Goal: Task Accomplishment & Management: Manage account settings

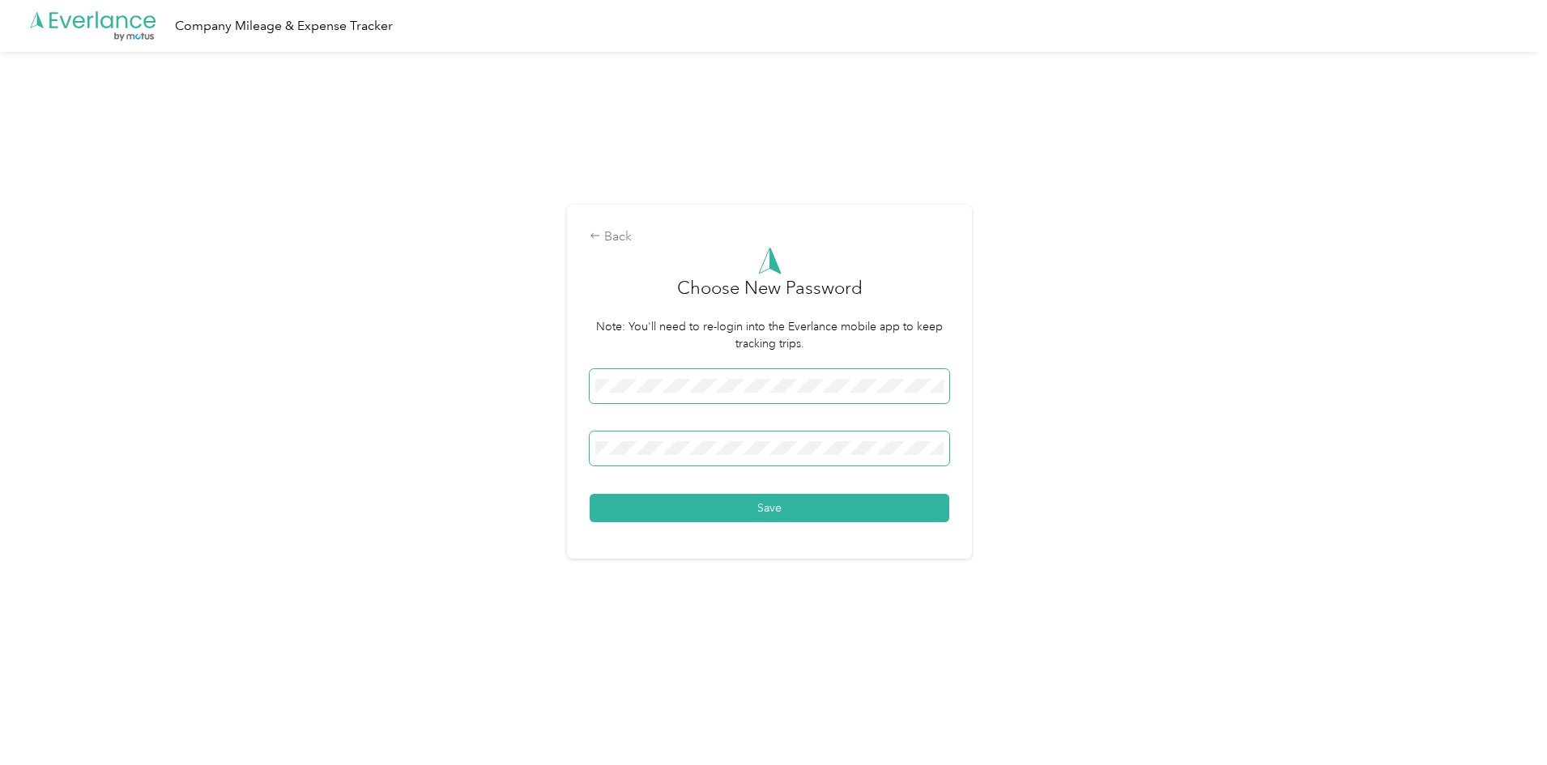
click at [590, 494] on button "Save" at bounding box center [770, 508] width 360 height 28
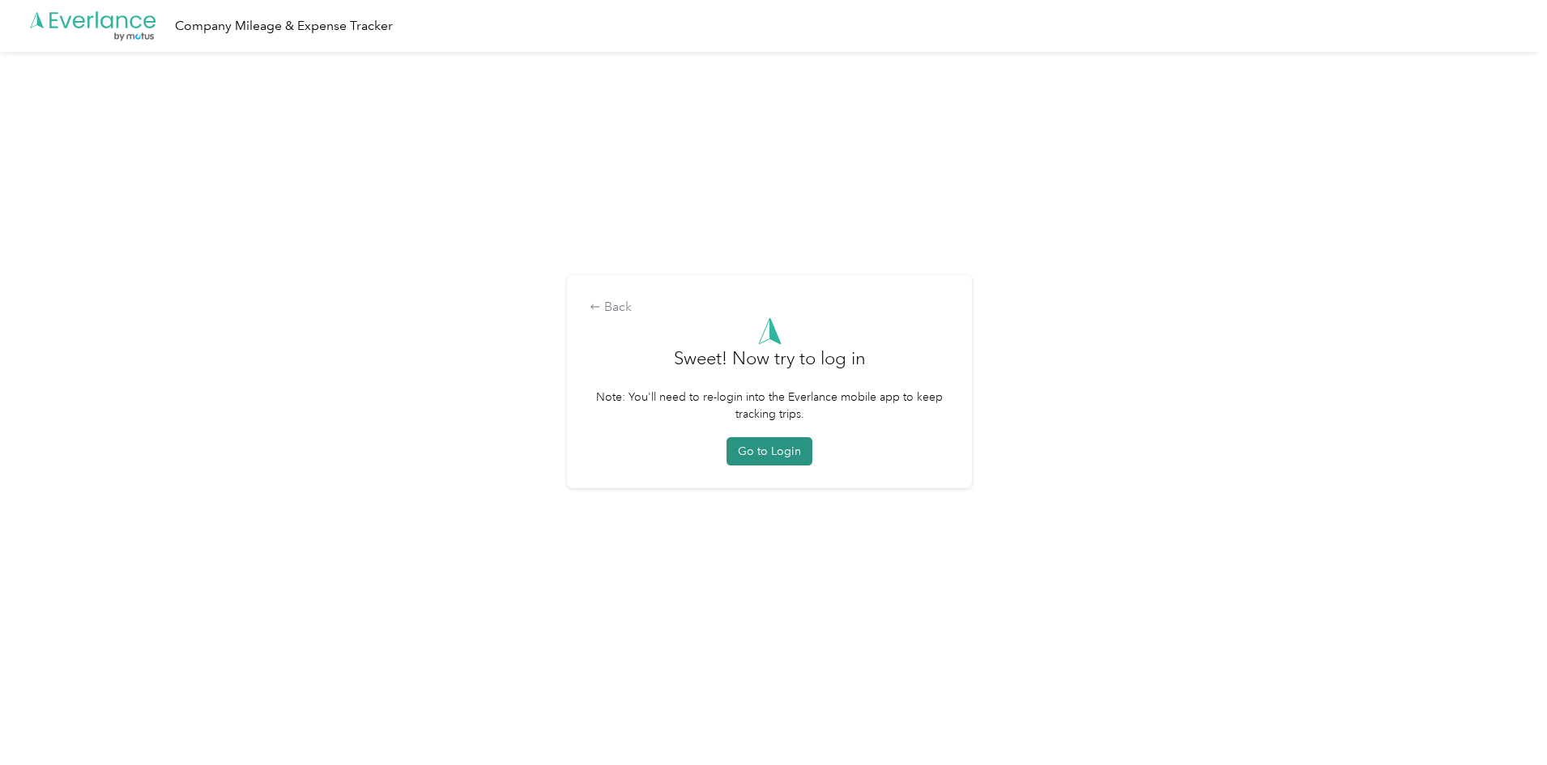
click at [778, 454] on button "Go to Login" at bounding box center [769, 451] width 86 height 28
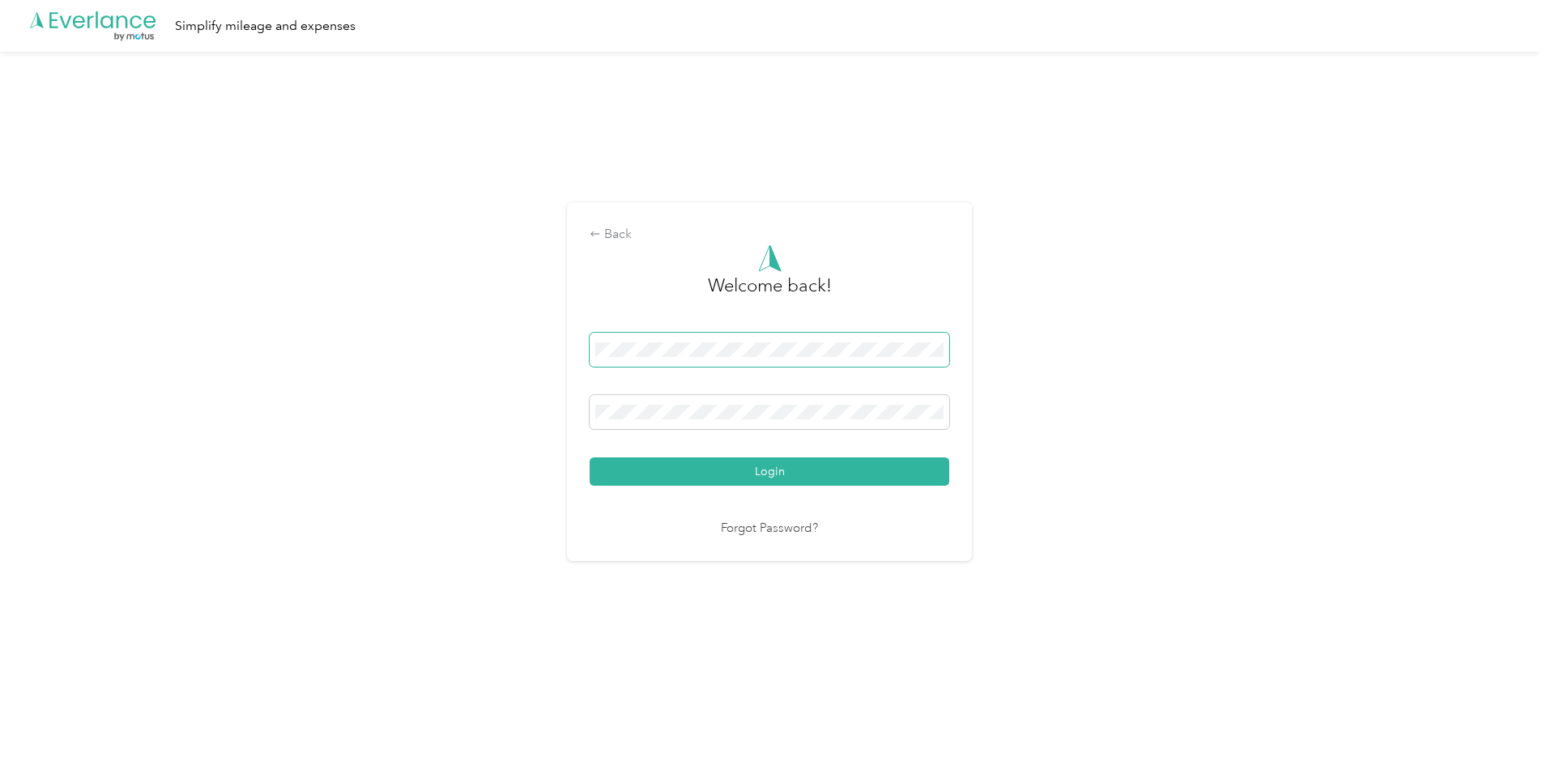
click at [663, 337] on span at bounding box center [770, 350] width 360 height 34
click at [681, 337] on span at bounding box center [770, 350] width 360 height 34
click at [726, 360] on span at bounding box center [770, 350] width 360 height 34
click at [781, 424] on span at bounding box center [770, 412] width 360 height 34
click at [590, 458] on button "Login" at bounding box center [770, 472] width 360 height 28
